Goal: Information Seeking & Learning: Learn about a topic

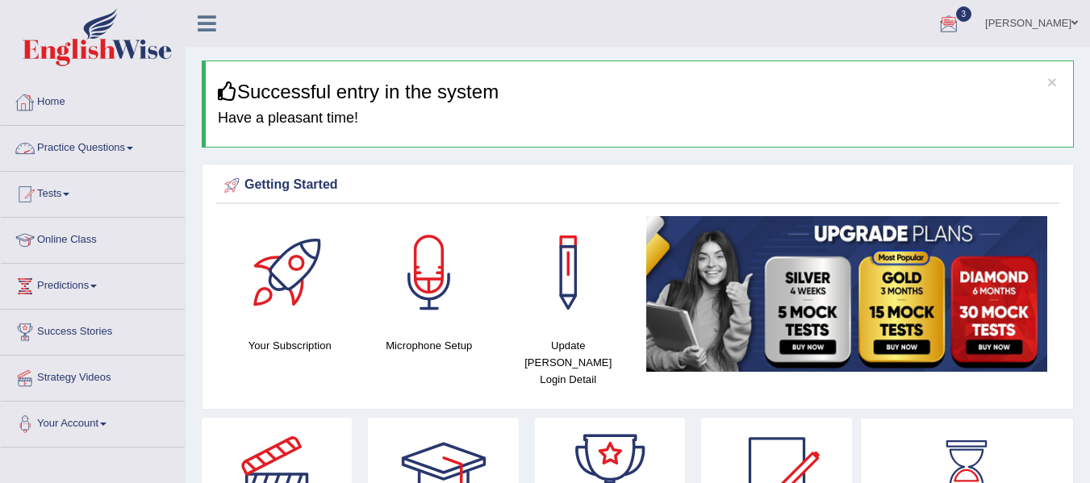
click at [84, 155] on link "Practice Questions" at bounding box center [93, 146] width 184 height 40
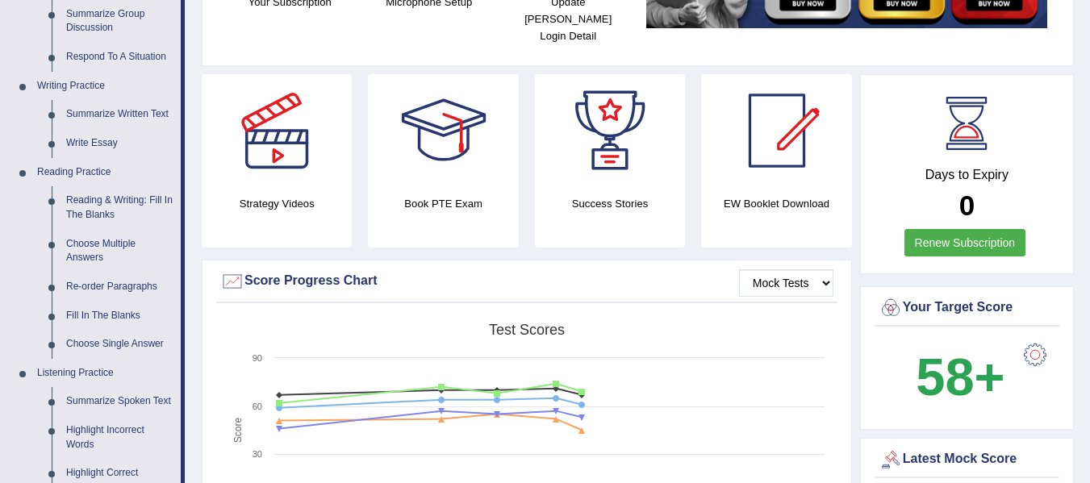
scroll to position [369, 0]
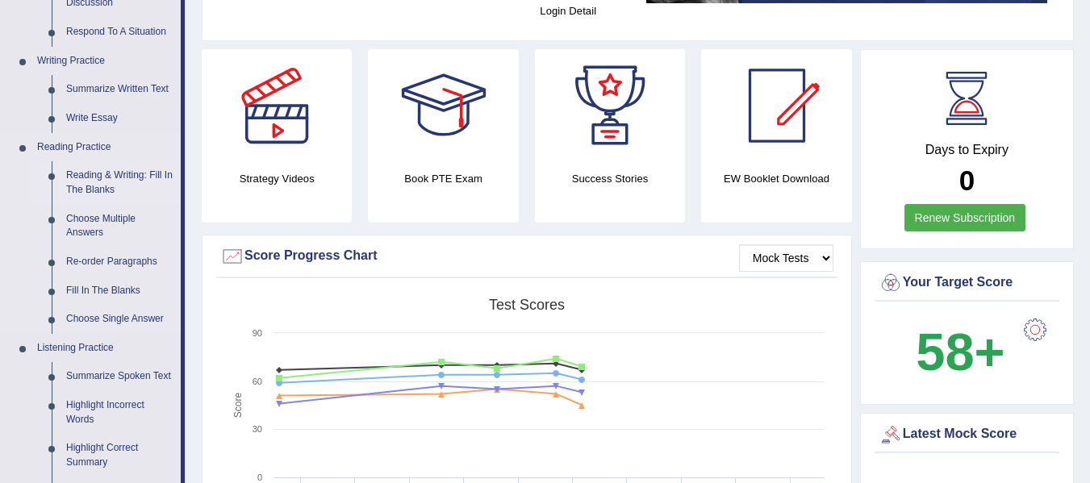
click at [71, 182] on link "Reading & Writing: Fill In The Blanks" at bounding box center [120, 182] width 122 height 43
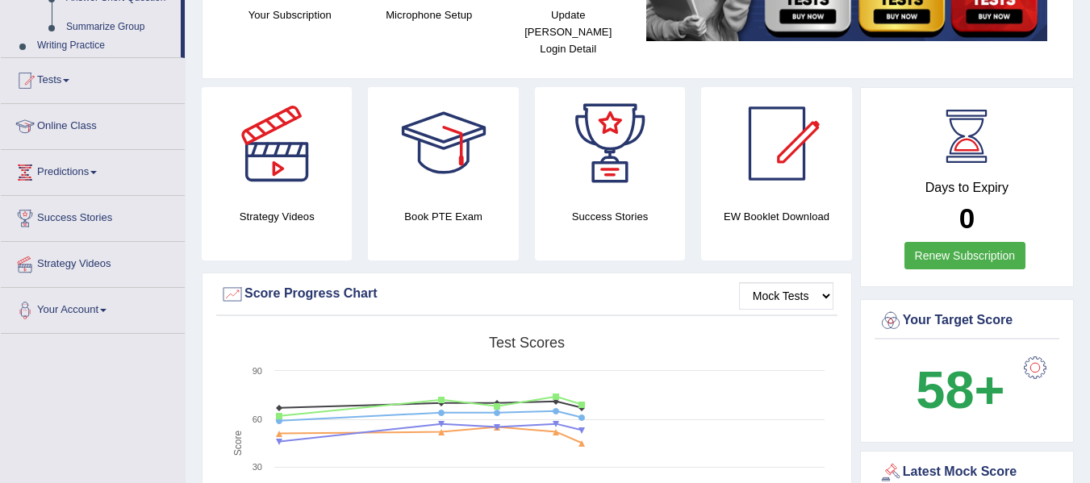
scroll to position [583, 0]
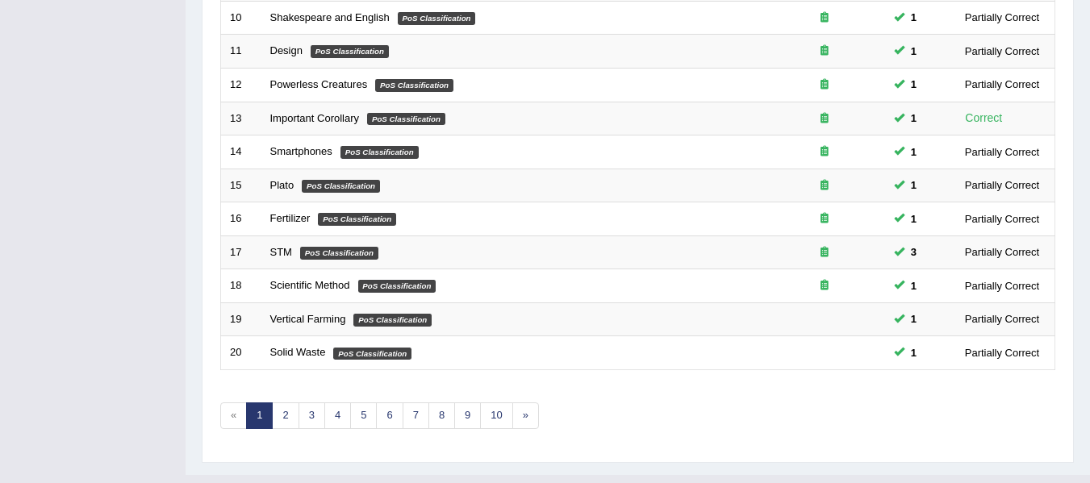
scroll to position [585, 0]
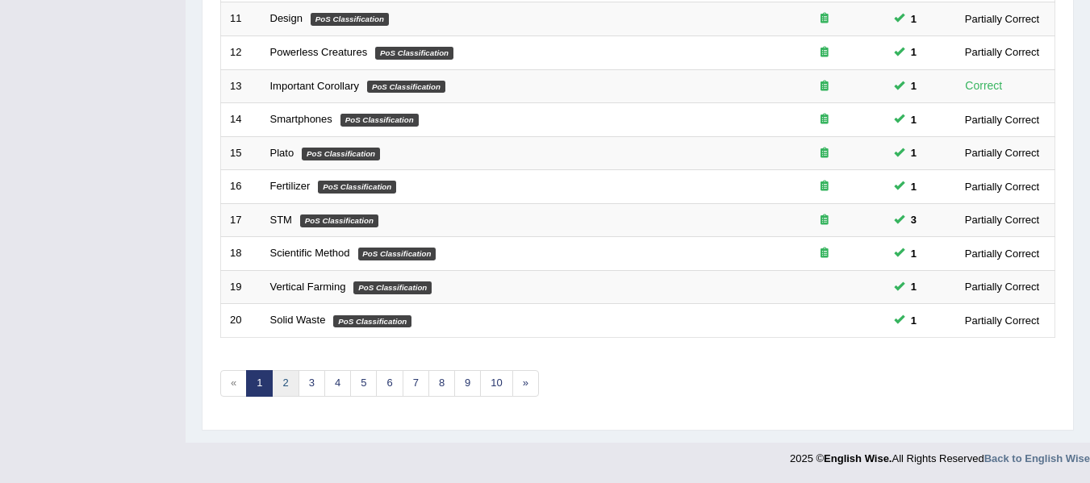
click at [282, 383] on link "2" at bounding box center [285, 383] width 27 height 27
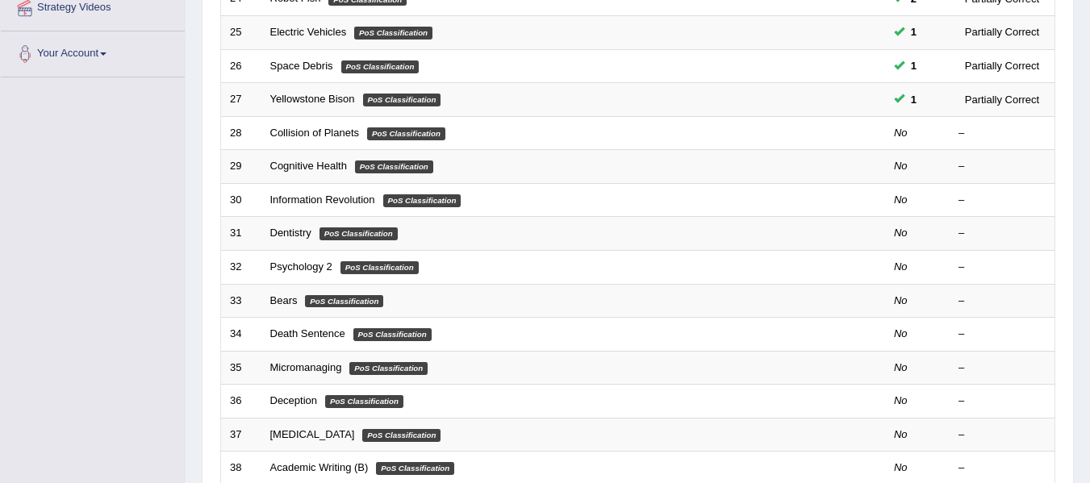
drag, startPoint x: 0, startPoint y: 0, endPoint x: 1065, endPoint y: 323, distance: 1112.8
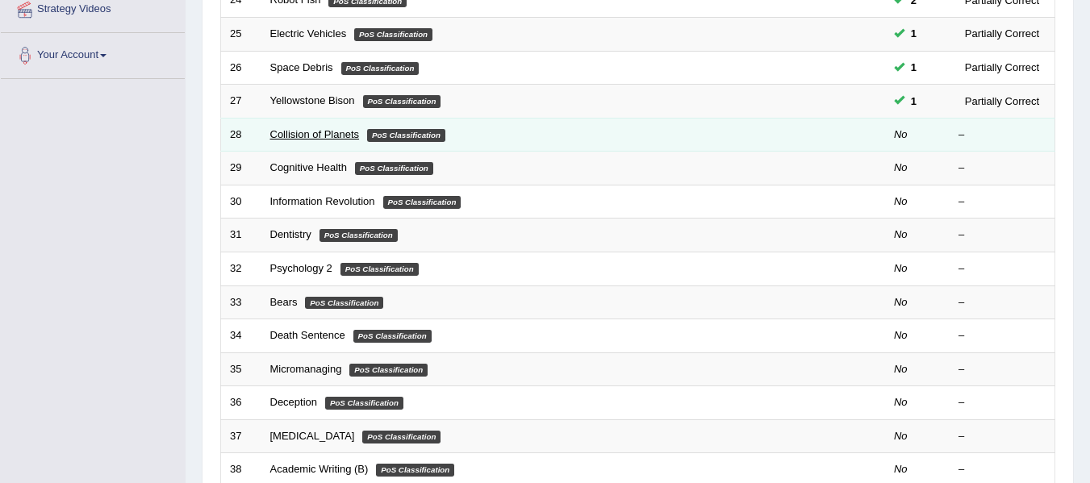
click at [321, 128] on link "Collision of Planets" at bounding box center [315, 134] width 90 height 12
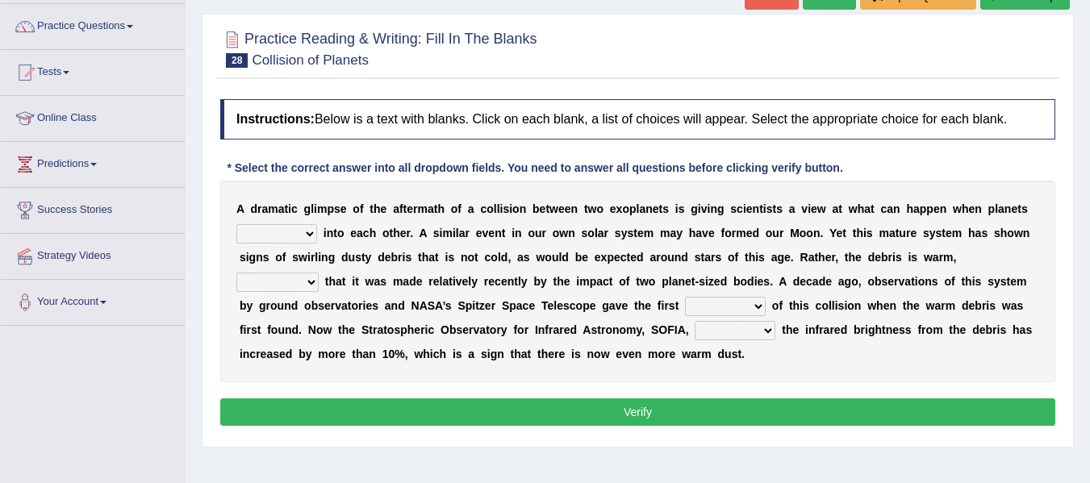
scroll to position [137, 0]
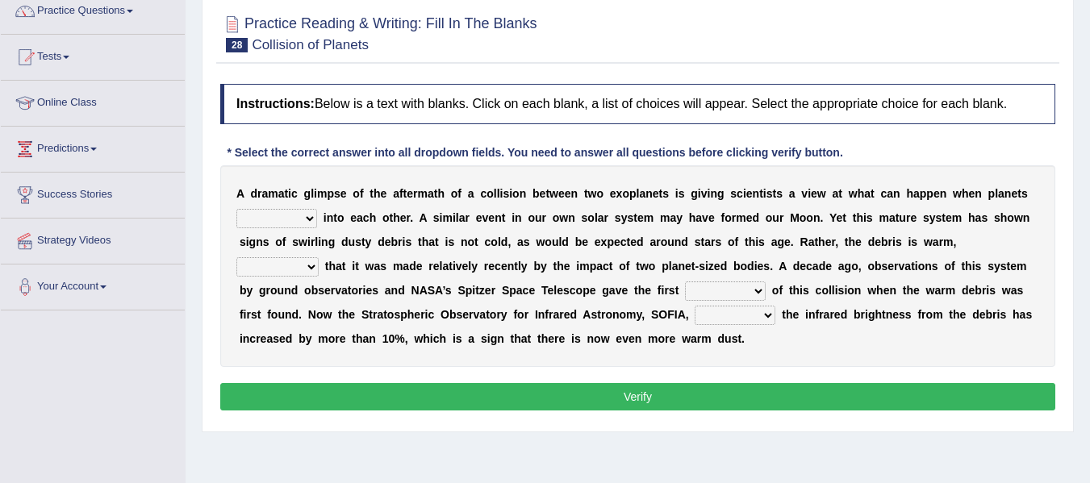
click at [288, 215] on select "crash explore roam implode" at bounding box center [276, 218] width 81 height 19
select select "crash"
click at [236, 209] on select "crash explore roam implode" at bounding box center [276, 218] width 81 height 19
click at [273, 267] on select "reinforcing sentencing forging conducing" at bounding box center [277, 266] width 82 height 19
select select "conducing"
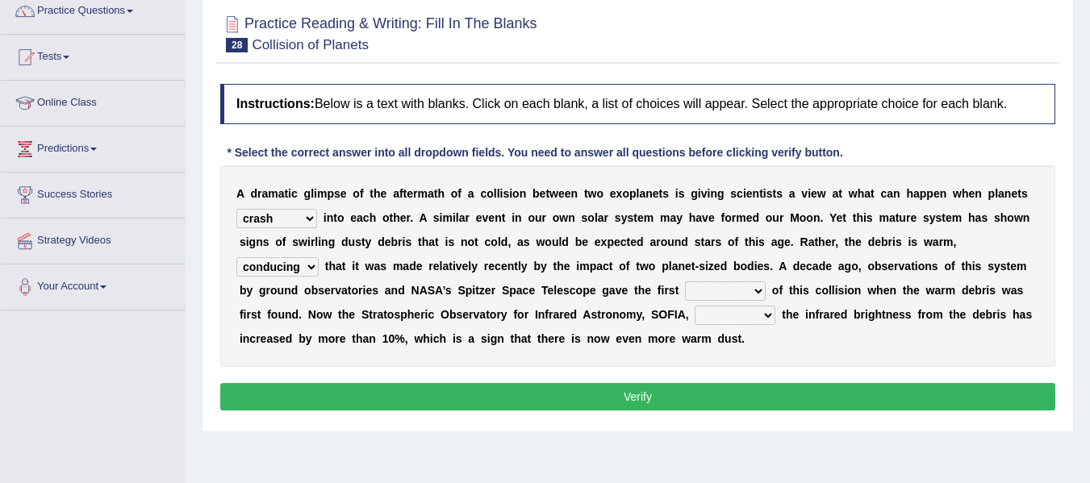
click at [236, 257] on select "reinforcing sentencing forging conducing" at bounding box center [277, 266] width 82 height 19
click at [301, 265] on select "reinforcing sentencing forging conducing" at bounding box center [277, 266] width 82 height 19
click at [705, 291] on select "pints faints hints taints" at bounding box center [725, 291] width 81 height 19
select select "hints"
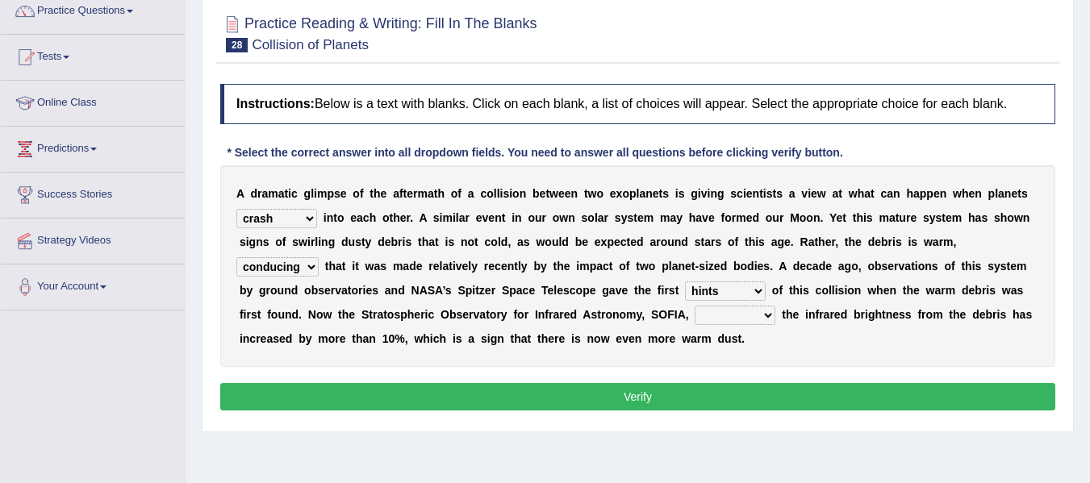
click at [685, 282] on select "pints faints hints taints" at bounding box center [725, 291] width 81 height 19
click at [745, 319] on select "concealed revealed repealed unsealed" at bounding box center [735, 315] width 81 height 19
select select "revealed"
click at [695, 306] on select "concealed revealed repealed unsealed" at bounding box center [735, 315] width 81 height 19
click at [711, 396] on button "Verify" at bounding box center [637, 396] width 835 height 27
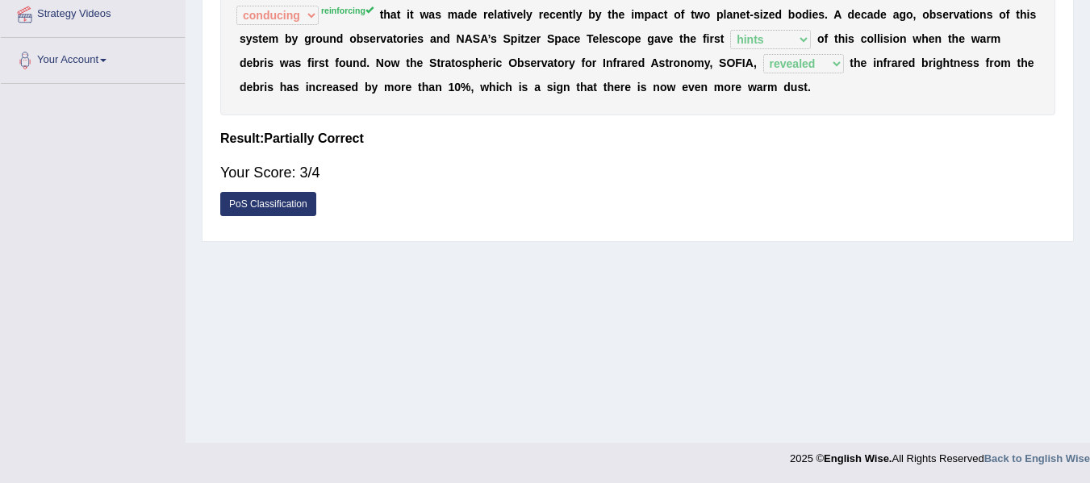
scroll to position [0, 0]
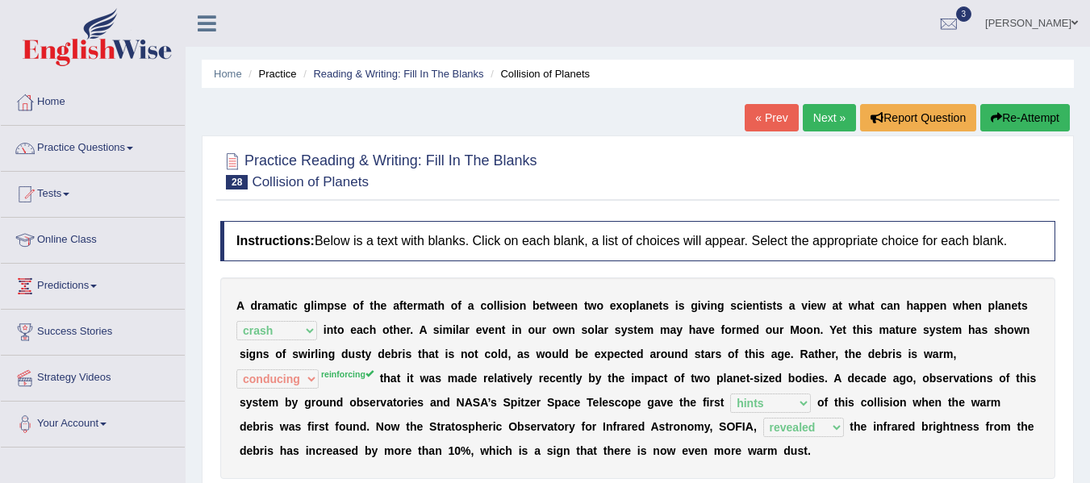
click at [824, 124] on link "Next »" at bounding box center [829, 117] width 53 height 27
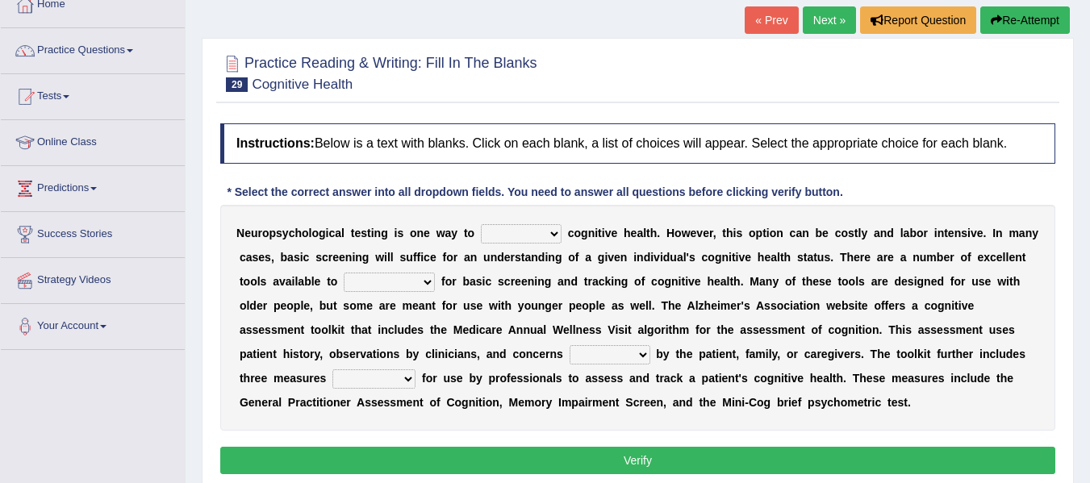
scroll to position [117, 0]
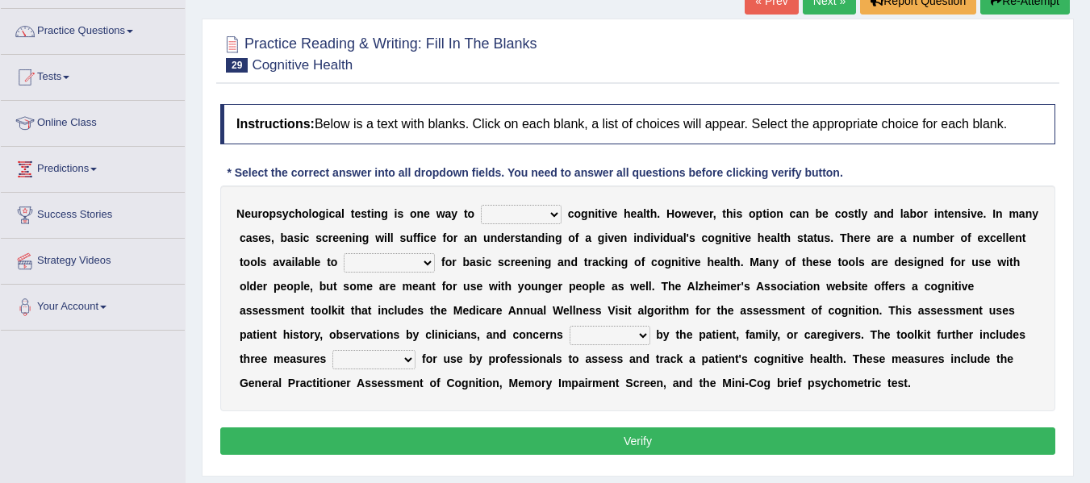
click at [526, 210] on select "obsess assess possess access" at bounding box center [521, 214] width 81 height 19
select select "assess"
click at [481, 205] on select "obsess assess possess access" at bounding box center [521, 214] width 81 height 19
click at [429, 258] on select "stationers practitioners petitioners questioners" at bounding box center [389, 262] width 91 height 19
select select "practitioners"
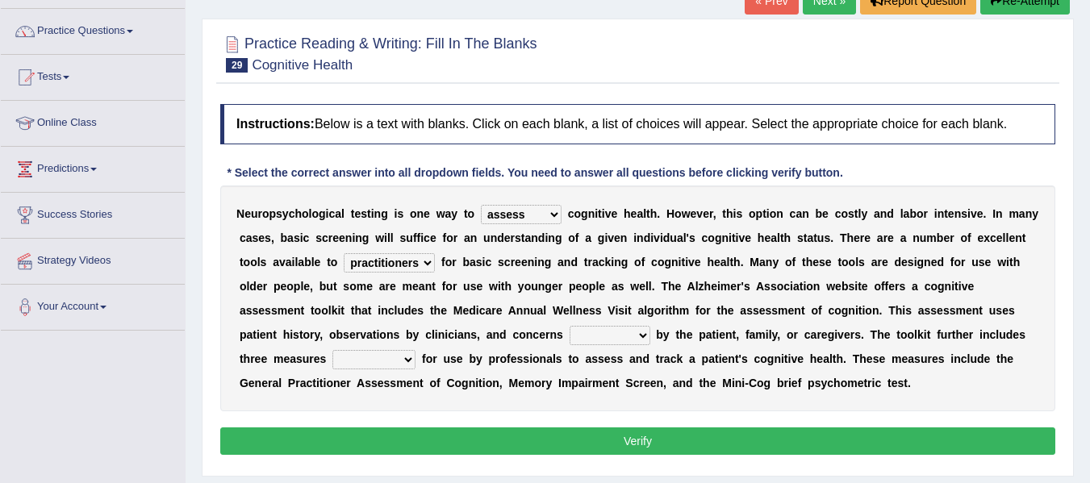
click at [344, 253] on select "stationers practitioners petitioners questioners" at bounding box center [389, 262] width 91 height 19
click at [634, 332] on select "raised rising arising praised" at bounding box center [610, 335] width 81 height 19
select select "raised"
click at [570, 326] on select "raised rising arising praised" at bounding box center [610, 335] width 81 height 19
click at [398, 362] on select "validated intimidated dilapidated antedated" at bounding box center [373, 359] width 83 height 19
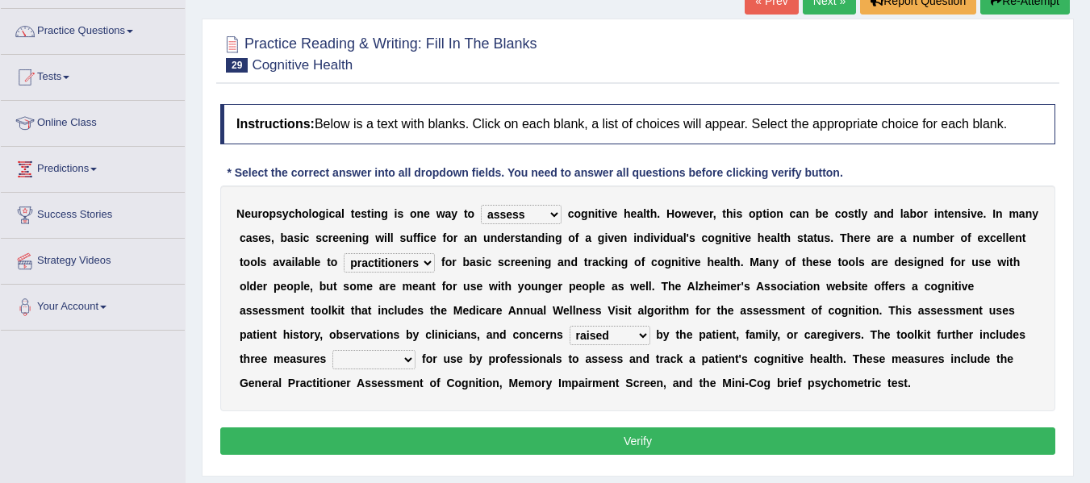
select select "intimidated"
click at [332, 350] on select "validated intimidated dilapidated antedated" at bounding box center [373, 359] width 83 height 19
click at [423, 440] on button "Verify" at bounding box center [637, 441] width 835 height 27
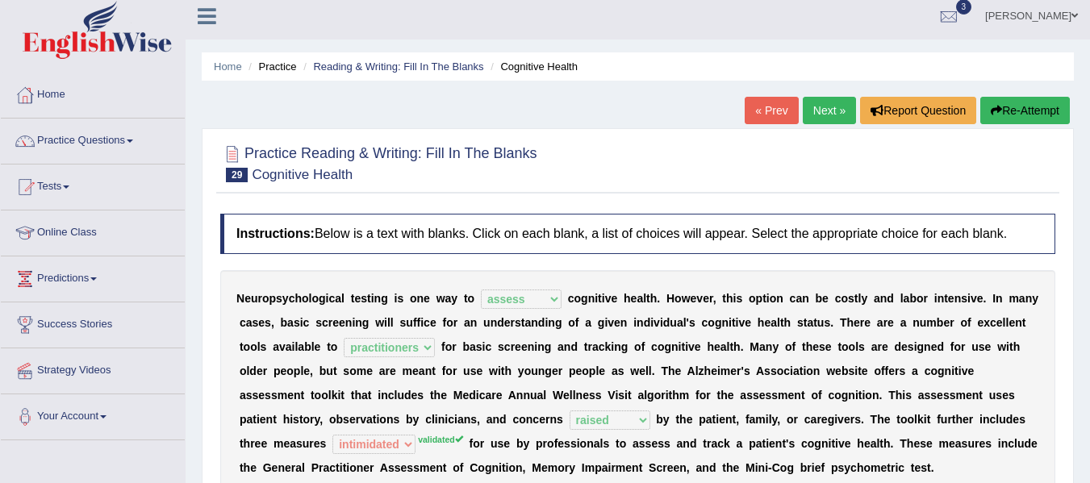
scroll to position [0, 0]
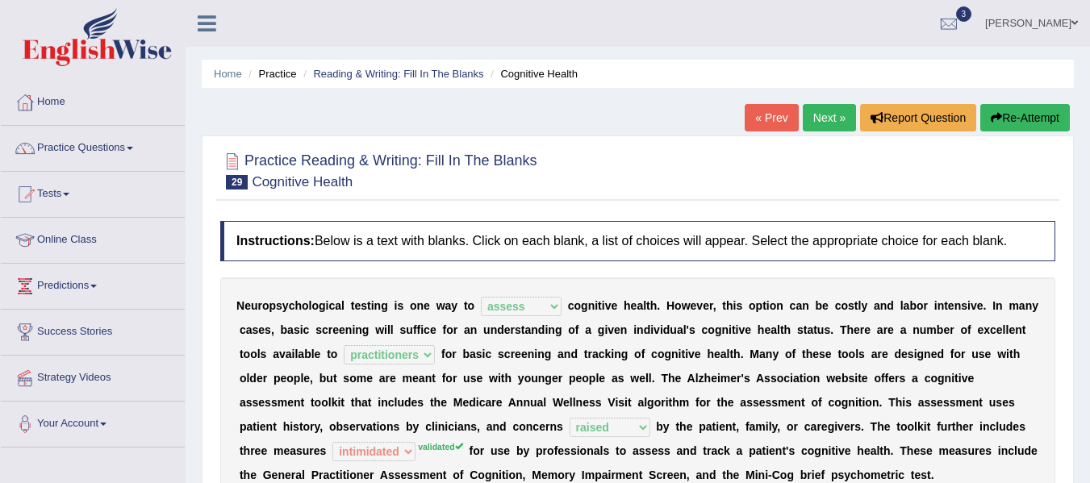
click at [815, 121] on link "Next »" at bounding box center [829, 117] width 53 height 27
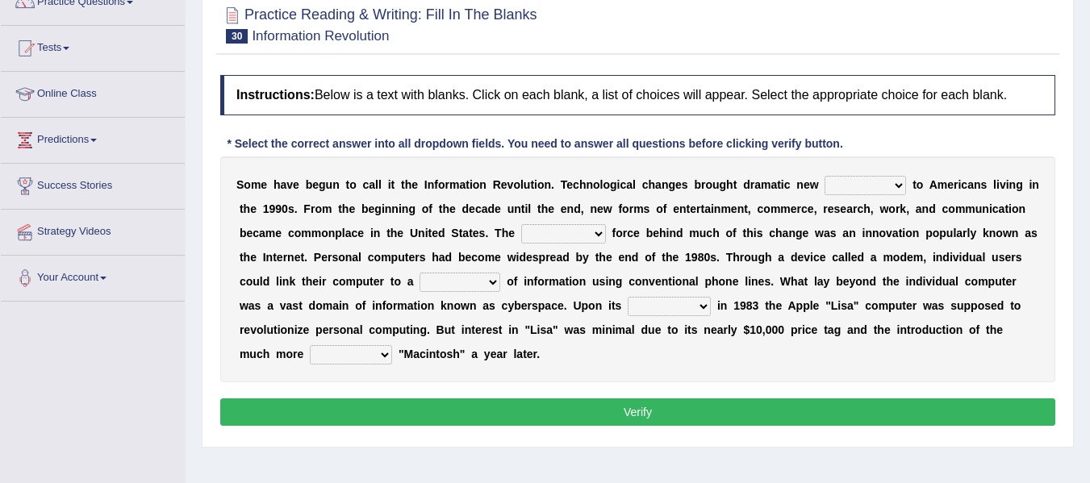
scroll to position [148, 0]
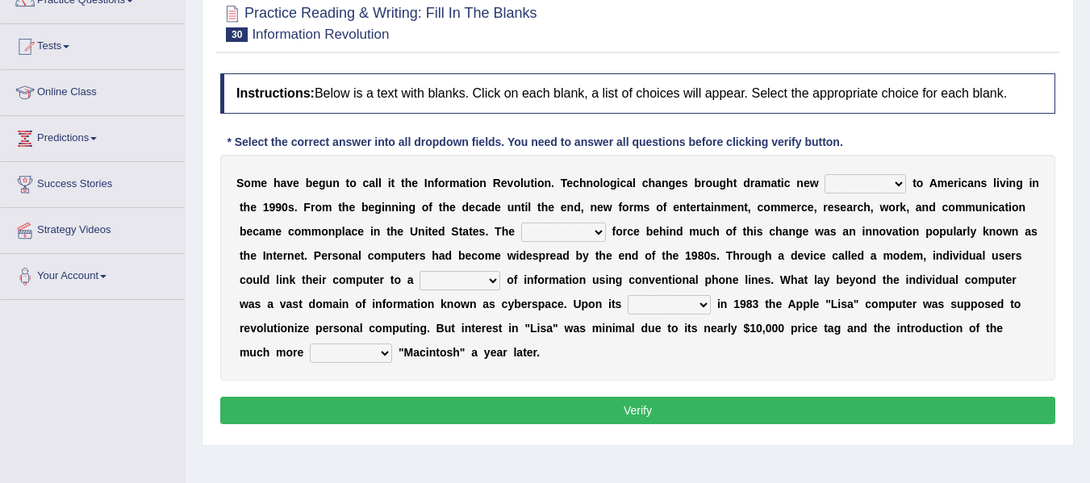
click at [879, 176] on select "challenges puzzles options confusion" at bounding box center [864, 183] width 81 height 19
select select "challenges"
click at [824, 174] on select "challenges puzzles options confusion" at bounding box center [864, 183] width 81 height 19
click at [882, 220] on div "S o m e h a v e b e g u n t o c a l l i t t h e I n f o r m a t i o n R e v o l…" at bounding box center [637, 268] width 835 height 226
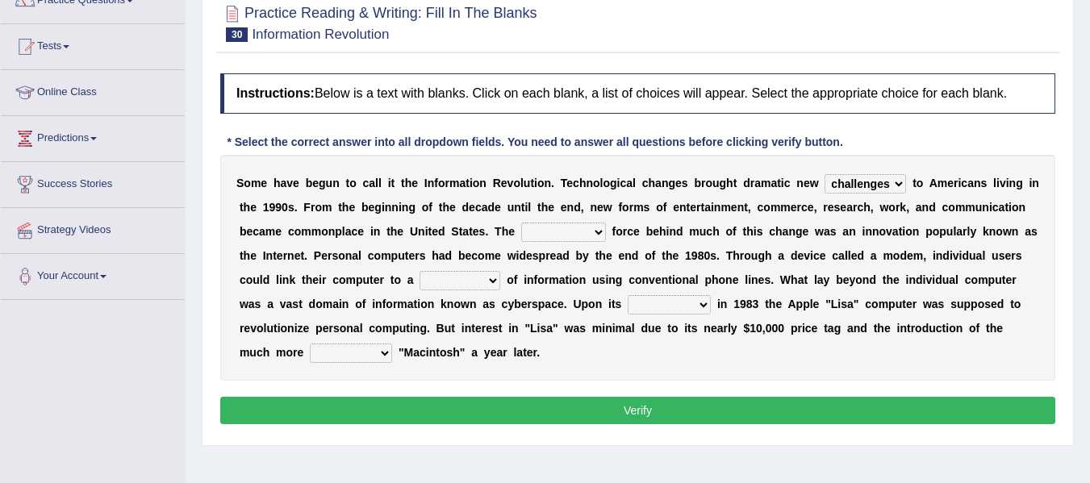
click at [590, 233] on select "unremitting uninspiring driving insinuating" at bounding box center [563, 232] width 85 height 19
select select "driving"
click at [521, 223] on select "unremitting uninspiring driving insinuating" at bounding box center [563, 232] width 85 height 19
click at [479, 277] on select "magnitude bulk wealth volume" at bounding box center [459, 280] width 81 height 19
select select "magnitude"
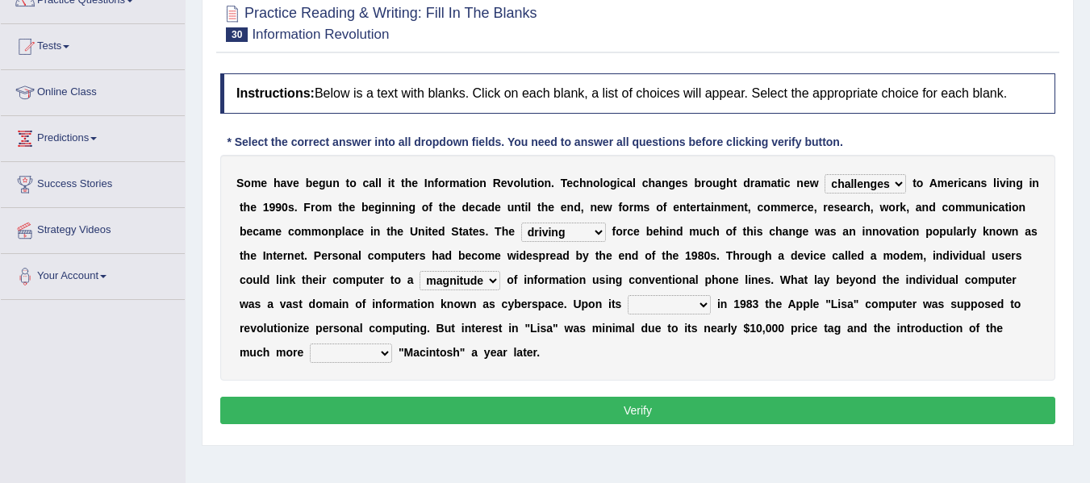
click at [419, 271] on select "magnitude bulk wealth volume" at bounding box center [459, 280] width 81 height 19
click at [665, 298] on select "relief release publication emission" at bounding box center [669, 304] width 83 height 19
select select "emission"
click at [628, 295] on select "relief release publication emission" at bounding box center [669, 304] width 83 height 19
click at [371, 353] on select "convenient affordable advanced formidable" at bounding box center [351, 353] width 82 height 19
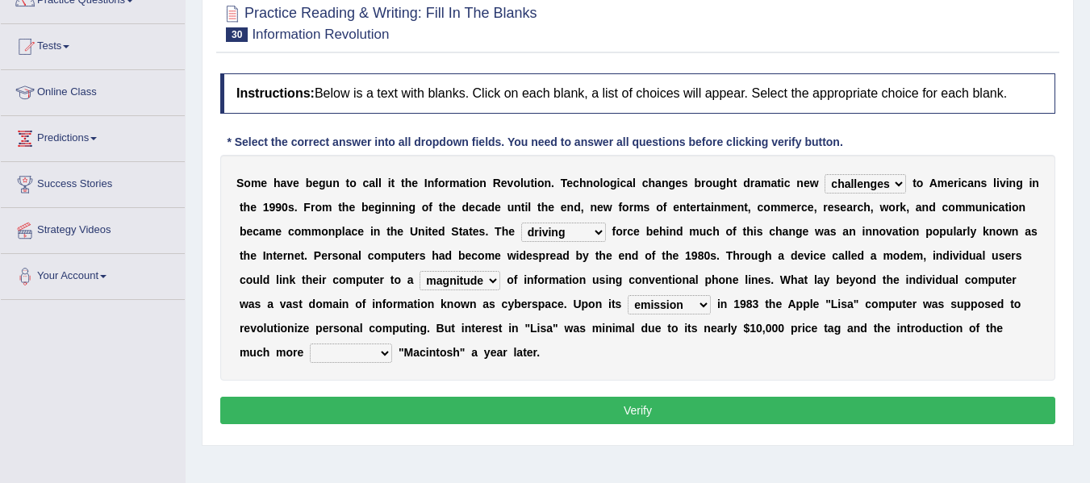
select select "affordable"
click at [310, 344] on select "convenient affordable advanced formidable" at bounding box center [351, 353] width 82 height 19
click at [398, 386] on div "Instructions: Below is a text with blanks. Click on each blank, a list of choic…" at bounding box center [637, 251] width 843 height 372
click at [396, 397] on button "Verify" at bounding box center [637, 410] width 835 height 27
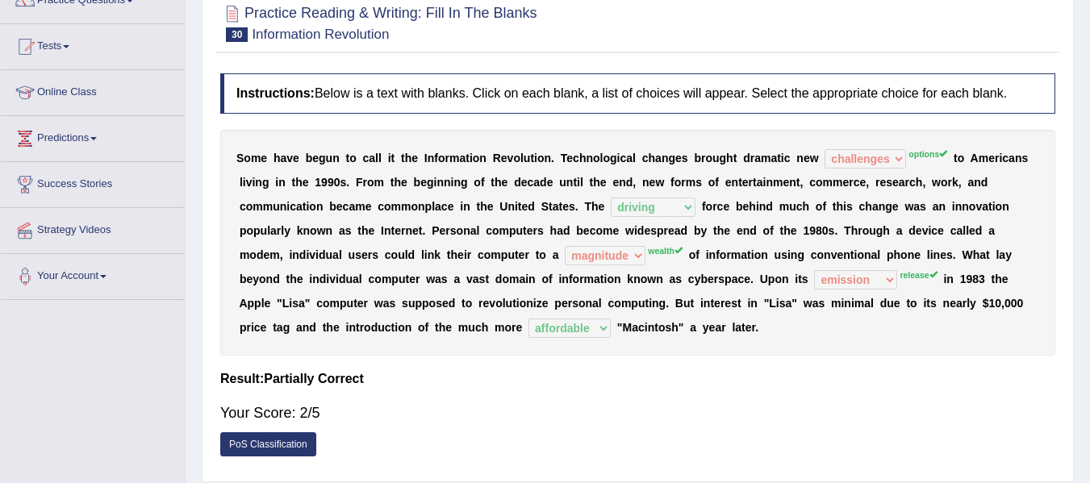
drag, startPoint x: 1087, startPoint y: 309, endPoint x: 1100, endPoint y: 236, distance: 73.9
click at [1089, 236] on html "Toggle navigation Home Practice Questions Speaking Practice Read Aloud Repeat S…" at bounding box center [545, 93] width 1090 height 483
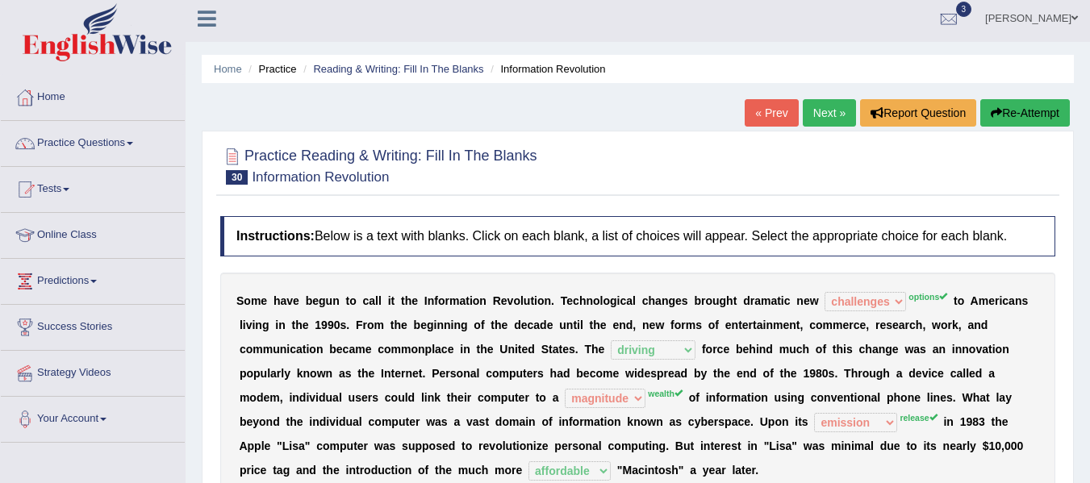
scroll to position [0, 0]
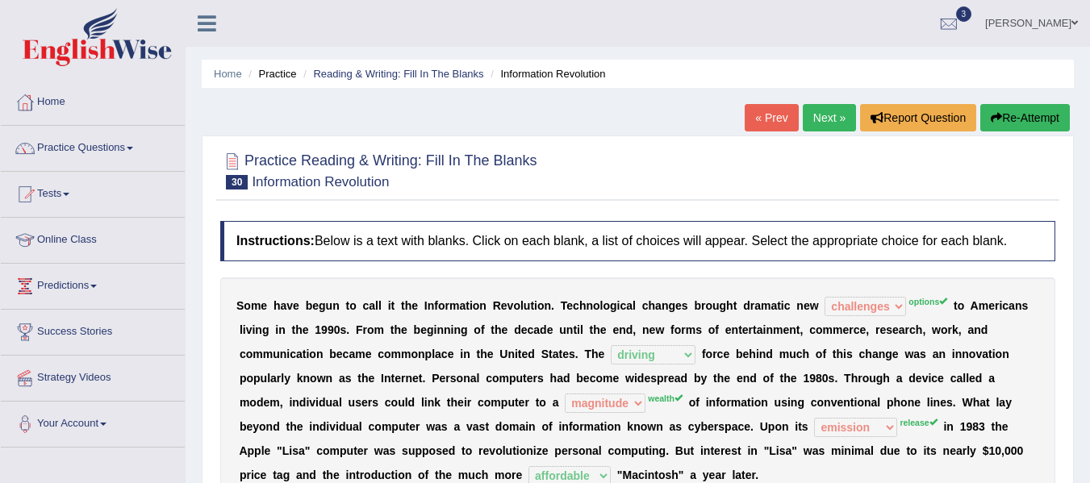
click at [826, 113] on link "Next »" at bounding box center [829, 117] width 53 height 27
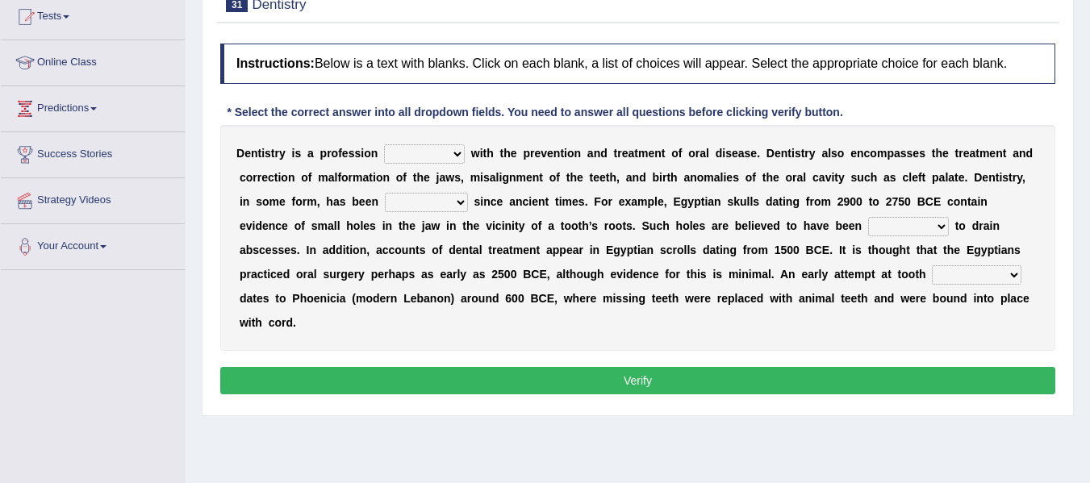
scroll to position [177, 0]
click at [1074, 243] on html "Toggle navigation Home Practice Questions Speaking Practice Read Aloud Repeat S…" at bounding box center [545, 64] width 1090 height 483
click at [453, 154] on select "agreed dealt concerned taken" at bounding box center [424, 153] width 81 height 19
select select "concerned"
click at [384, 144] on select "agreed dealt concerned taken" at bounding box center [424, 153] width 81 height 19
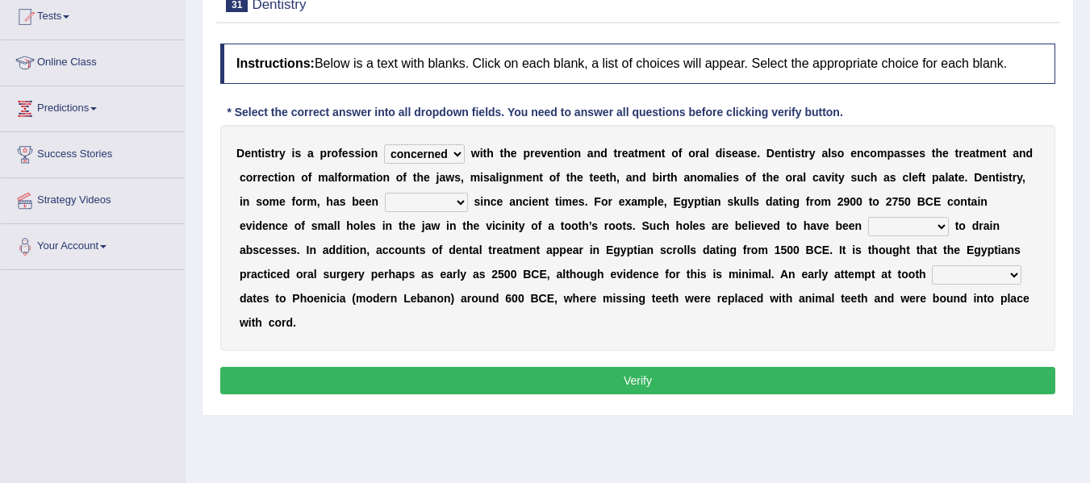
click at [452, 199] on select "criticized replaced practiced abandoned" at bounding box center [426, 202] width 83 height 19
select select "practiced"
click at [385, 193] on select "criticized replaced practiced abandoned" at bounding box center [426, 202] width 83 height 19
click at [928, 223] on select "fluctuated laminated drilled sealed" at bounding box center [908, 226] width 81 height 19
select select "drilled"
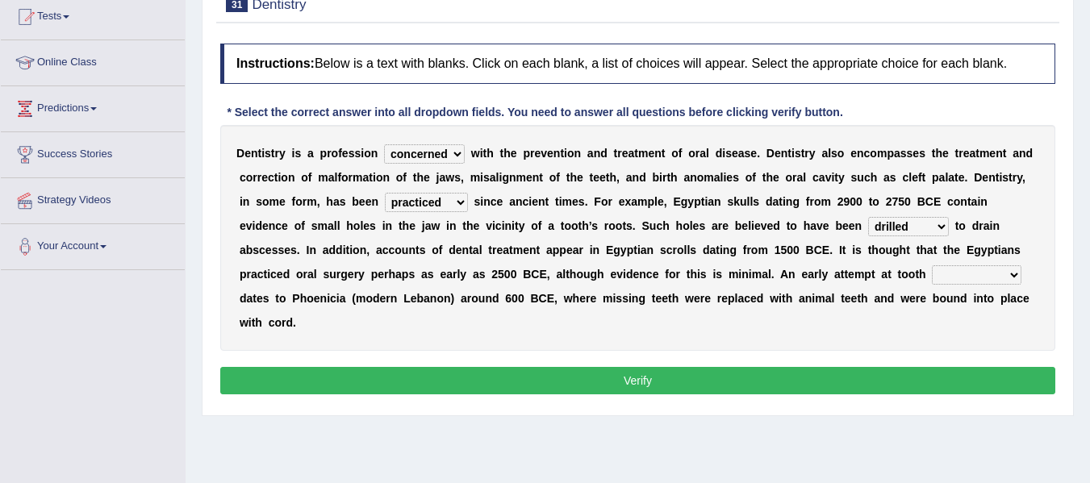
click at [868, 217] on select "fluctuated laminated drilled sealed" at bounding box center [908, 226] width 81 height 19
click at [962, 271] on select "reparation sacrament restitution replacement" at bounding box center [977, 274] width 90 height 19
select select "replacement"
click at [932, 265] on select "reparation sacrament restitution replacement" at bounding box center [977, 274] width 90 height 19
click at [977, 373] on button "Verify" at bounding box center [637, 380] width 835 height 27
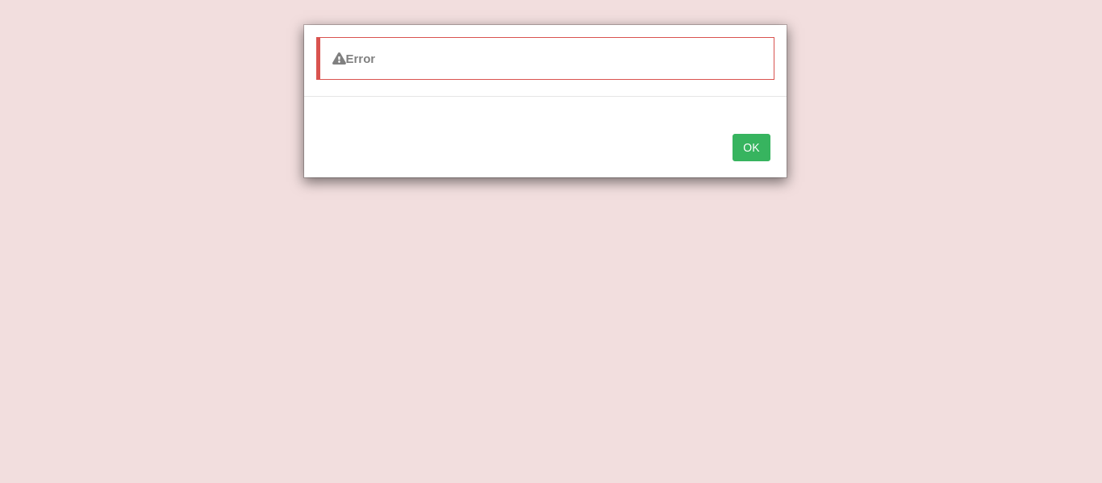
click at [741, 140] on button "OK" at bounding box center [750, 147] width 37 height 27
